Goal: Task Accomplishment & Management: Complete application form

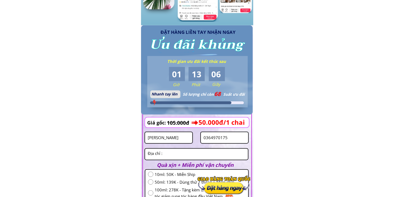
scroll to position [561, 0]
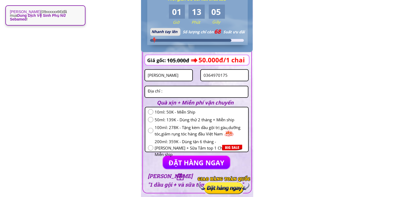
click at [177, 73] on input "[PERSON_NAME]" at bounding box center [168, 75] width 45 height 11
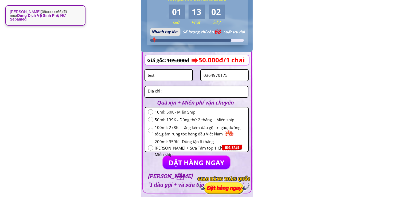
type input "test"
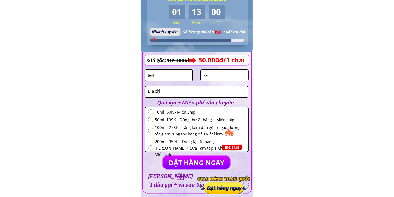
type input "s"
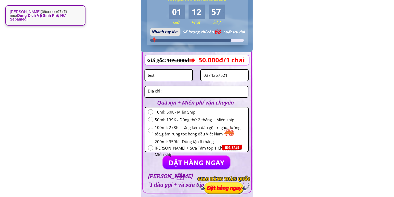
type input "0374367521"
click at [170, 89] on textarea at bounding box center [196, 91] width 100 height 11
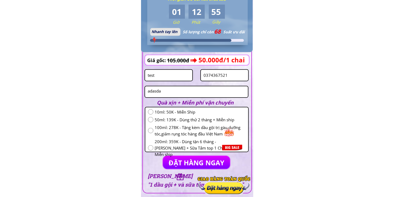
type textarea "adasda"
click at [149, 145] on input "radio" at bounding box center [150, 147] width 5 height 5
radio input "true"
click at [168, 157] on p "ĐẶT HÀNG NGAY" at bounding box center [197, 163] width 74 height 14
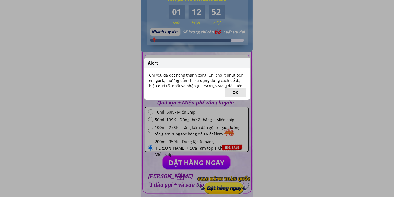
click at [236, 92] on button "OK" at bounding box center [235, 92] width 21 height 9
